Goal: Find contact information: Find contact information

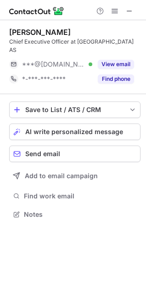
scroll to position [200, 146]
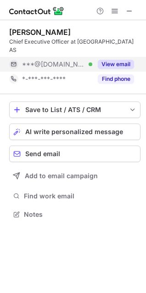
click at [122, 60] on button "View email" at bounding box center [116, 64] width 36 height 9
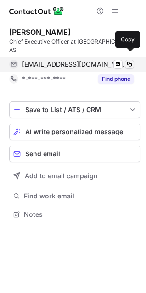
click at [130, 61] on span at bounding box center [129, 64] width 7 height 7
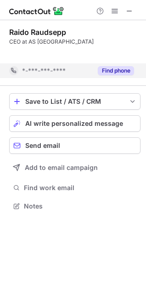
scroll to position [185, 146]
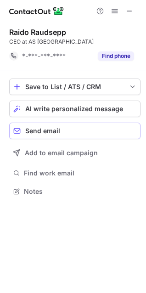
click at [57, 132] on span "Send email" at bounding box center [42, 130] width 35 height 7
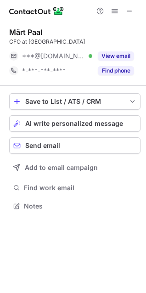
scroll to position [200, 146]
